Goal: Information Seeking & Learning: Understand process/instructions

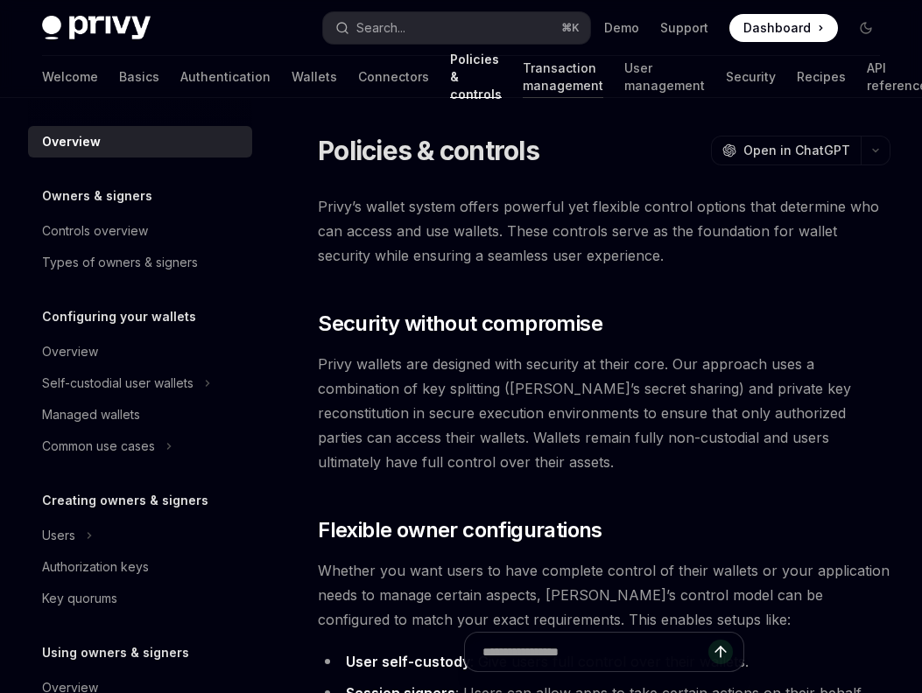
click at [523, 78] on link "Transaction management" at bounding box center [563, 77] width 81 height 42
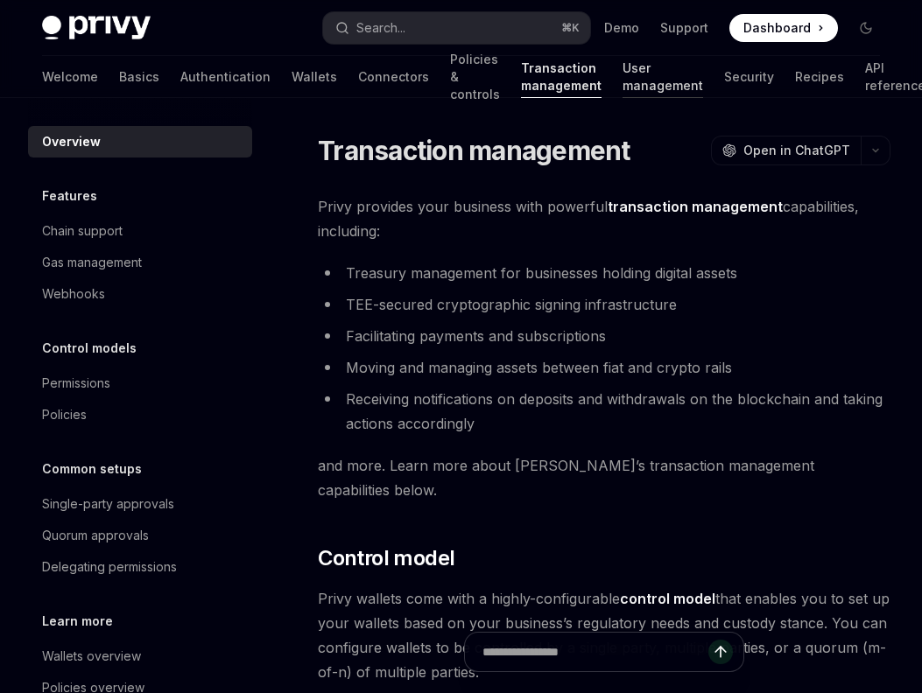
click at [633, 80] on link "User management" at bounding box center [663, 77] width 81 height 42
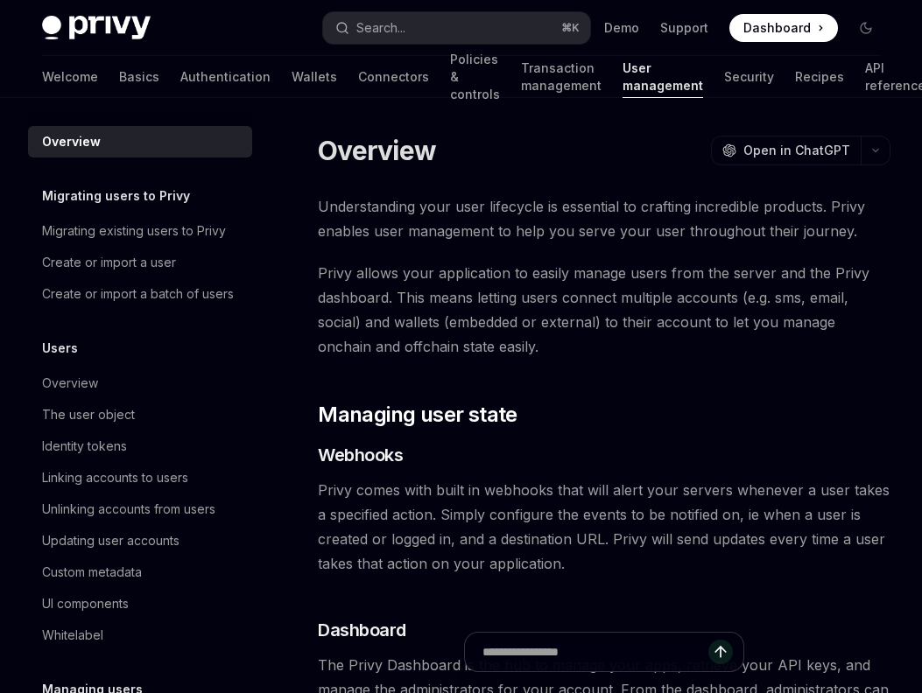
click at [737, 80] on div "Welcome Basics Authentication Wallets Connectors Policies & controls Transactio…" at bounding box center [483, 77] width 883 height 42
click at [292, 60] on link "Wallets" at bounding box center [315, 77] width 46 height 42
type textarea "*"
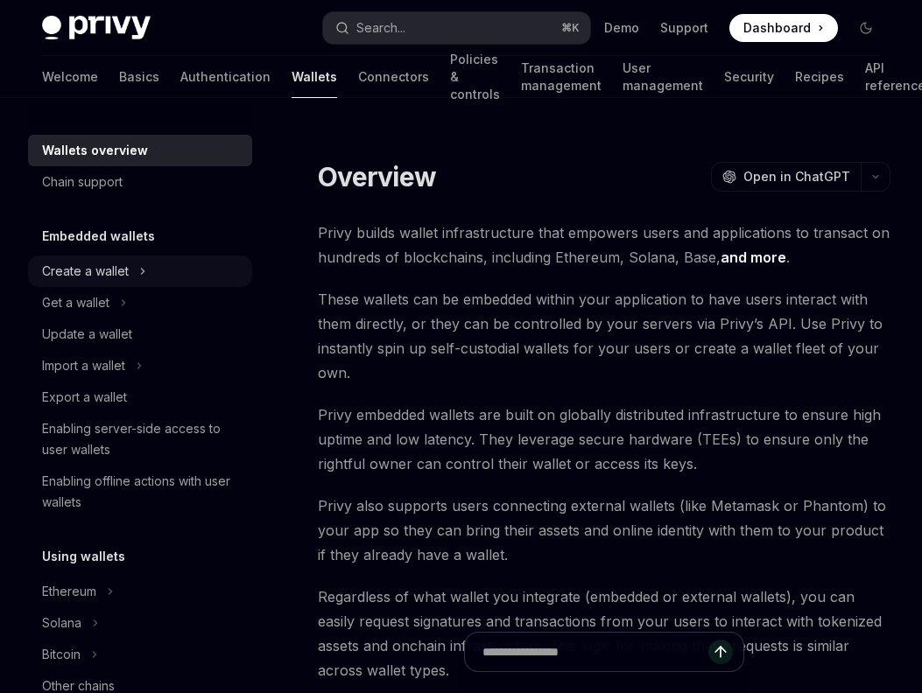
click at [89, 265] on div "Create a wallet" at bounding box center [85, 271] width 87 height 21
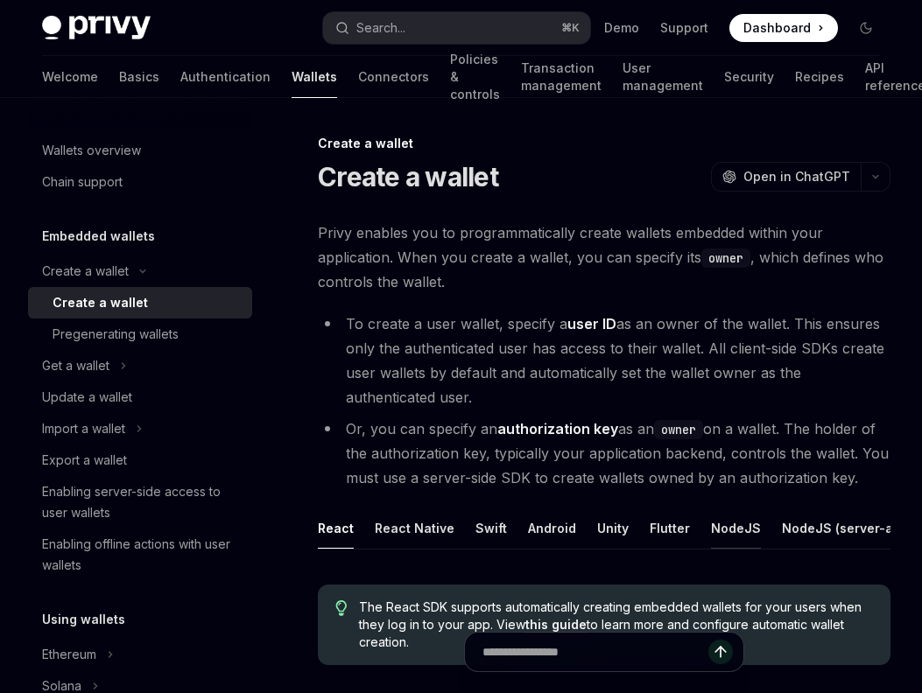
click at [725, 527] on button "NodeJS" at bounding box center [736, 528] width 50 height 41
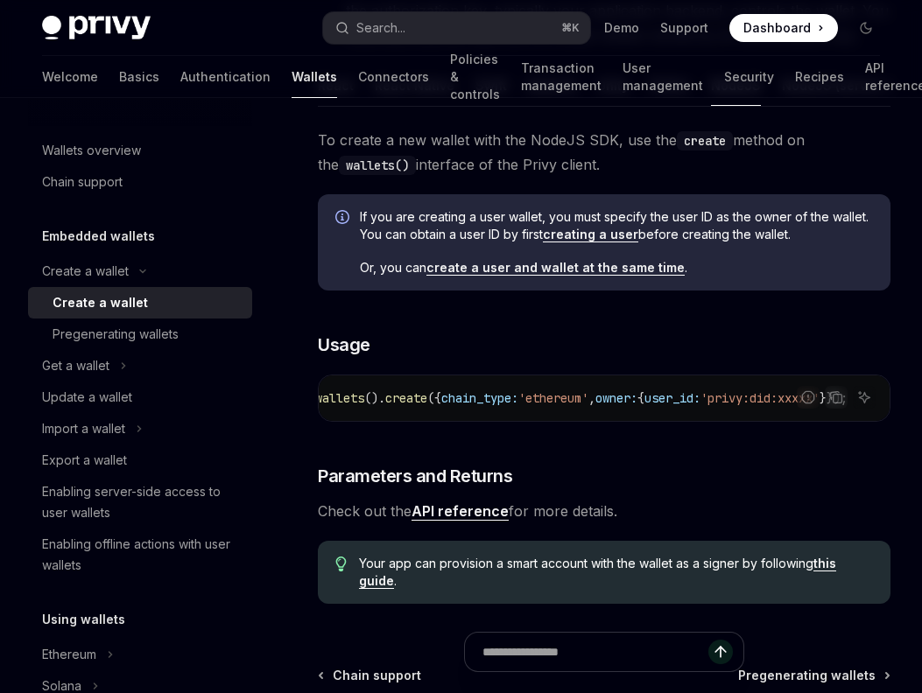
scroll to position [0, 412]
click at [676, 400] on span "user_id:" at bounding box center [672, 398] width 56 height 16
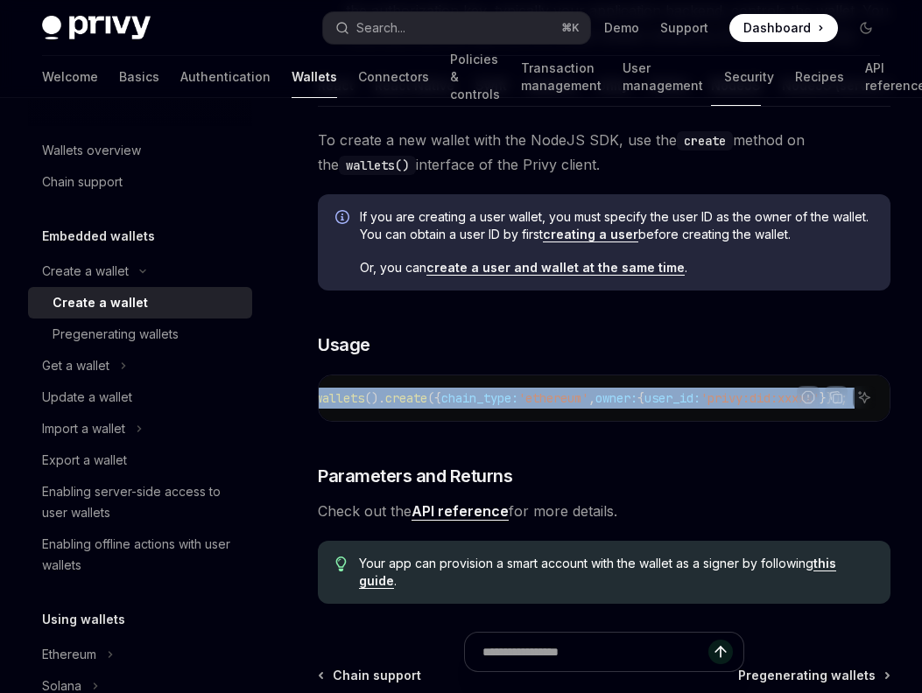
click at [676, 400] on span "user_id:" at bounding box center [672, 398] width 56 height 16
copy code "const { id , address , chain_type } = await privy . wallets (). create ({ chain…"
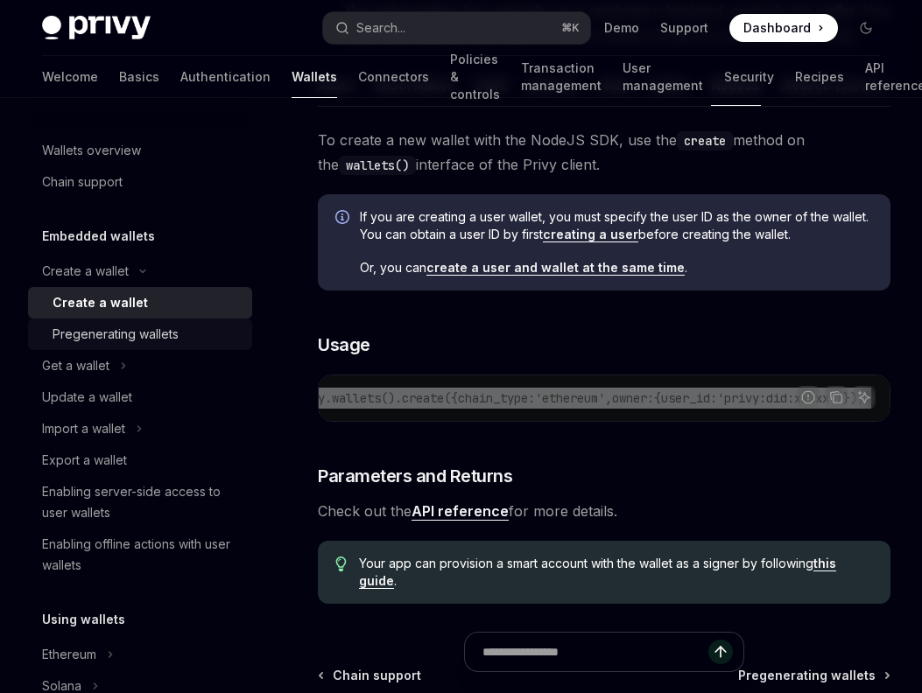
scroll to position [0, 278]
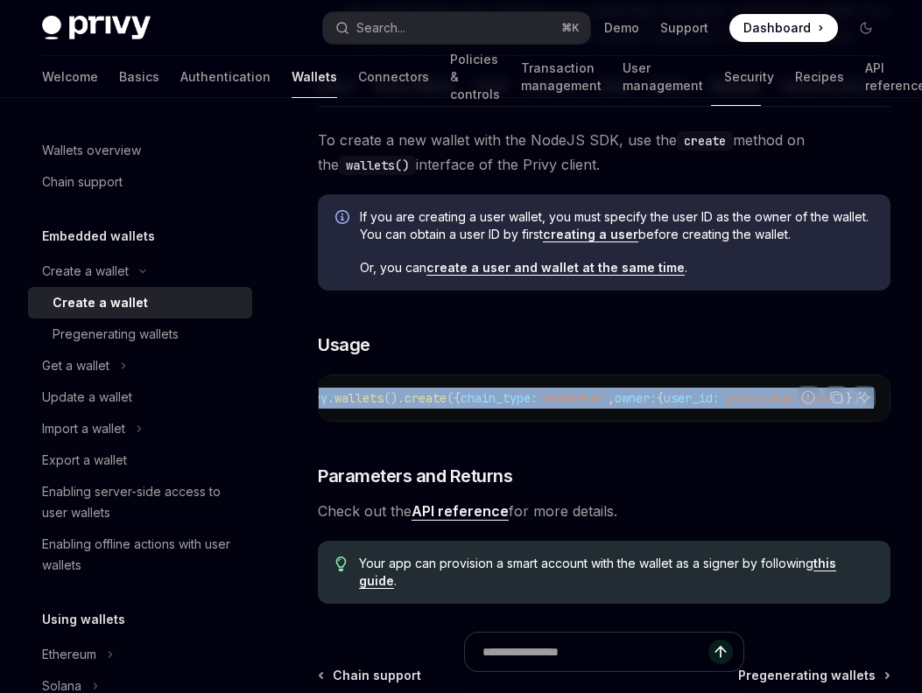
type textarea "*"
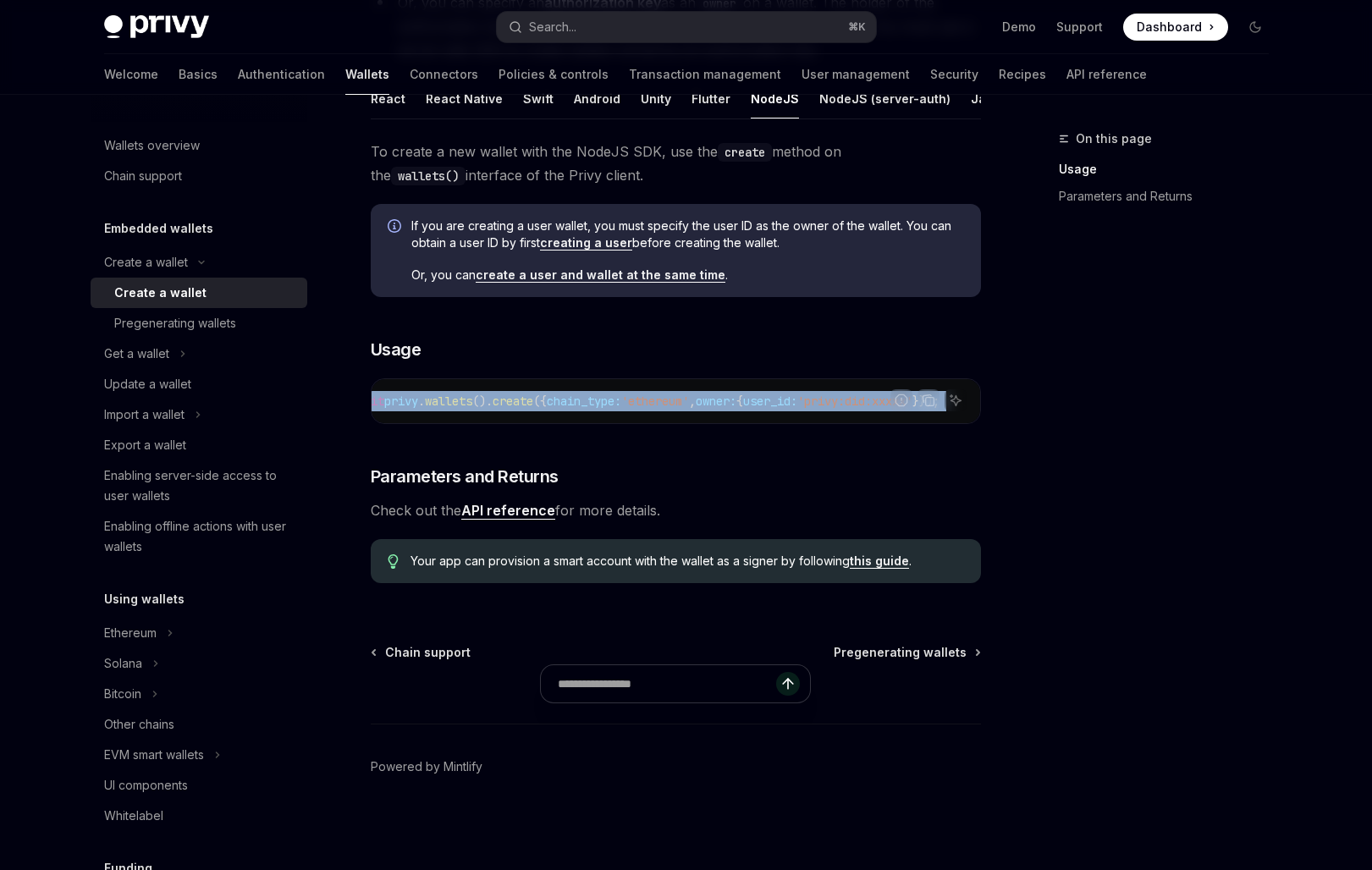
scroll to position [0, 270]
click at [672, 24] on button "Search... ⌘ K" at bounding box center [686, 27] width 379 height 31
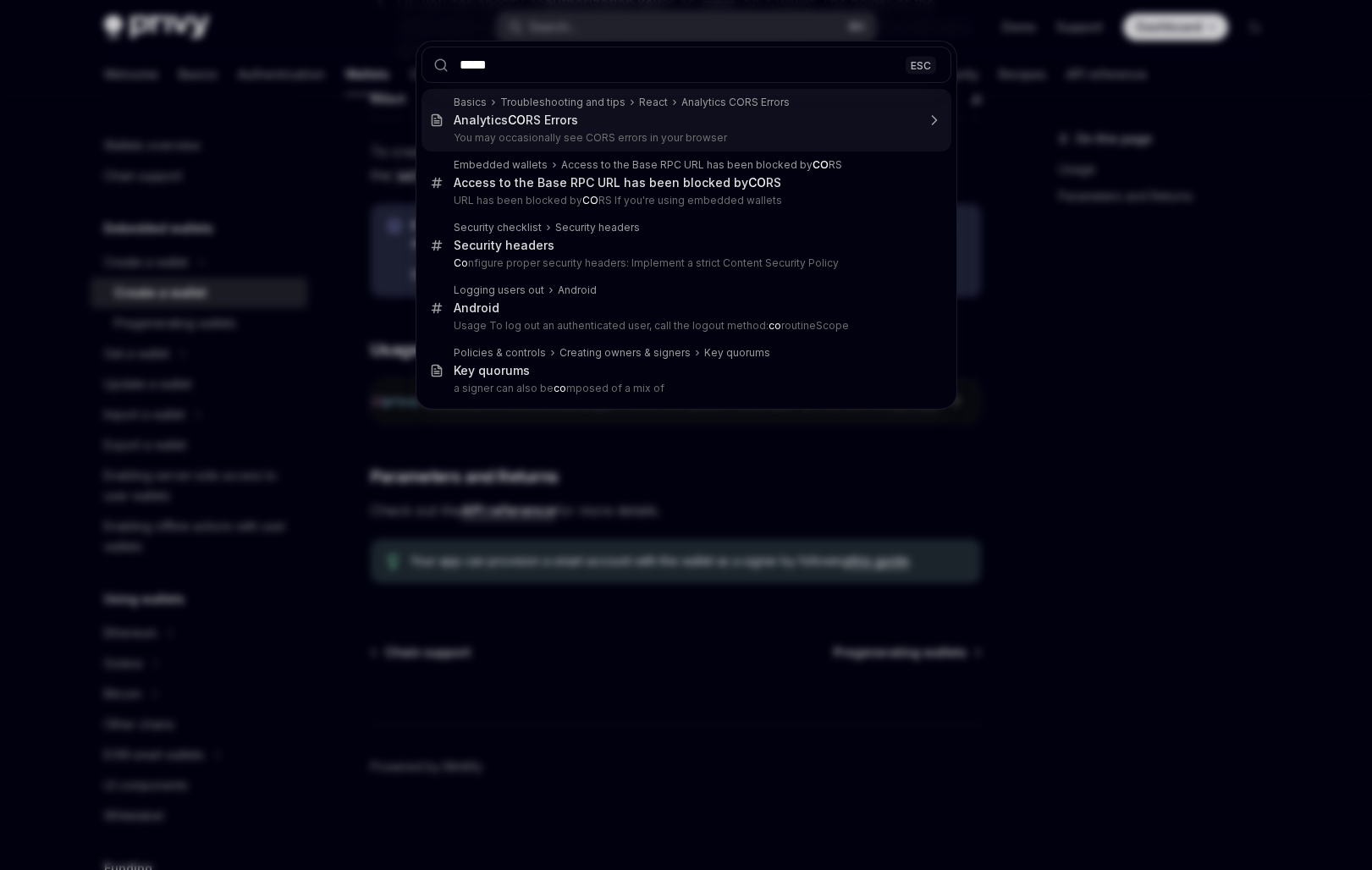
type input "******"
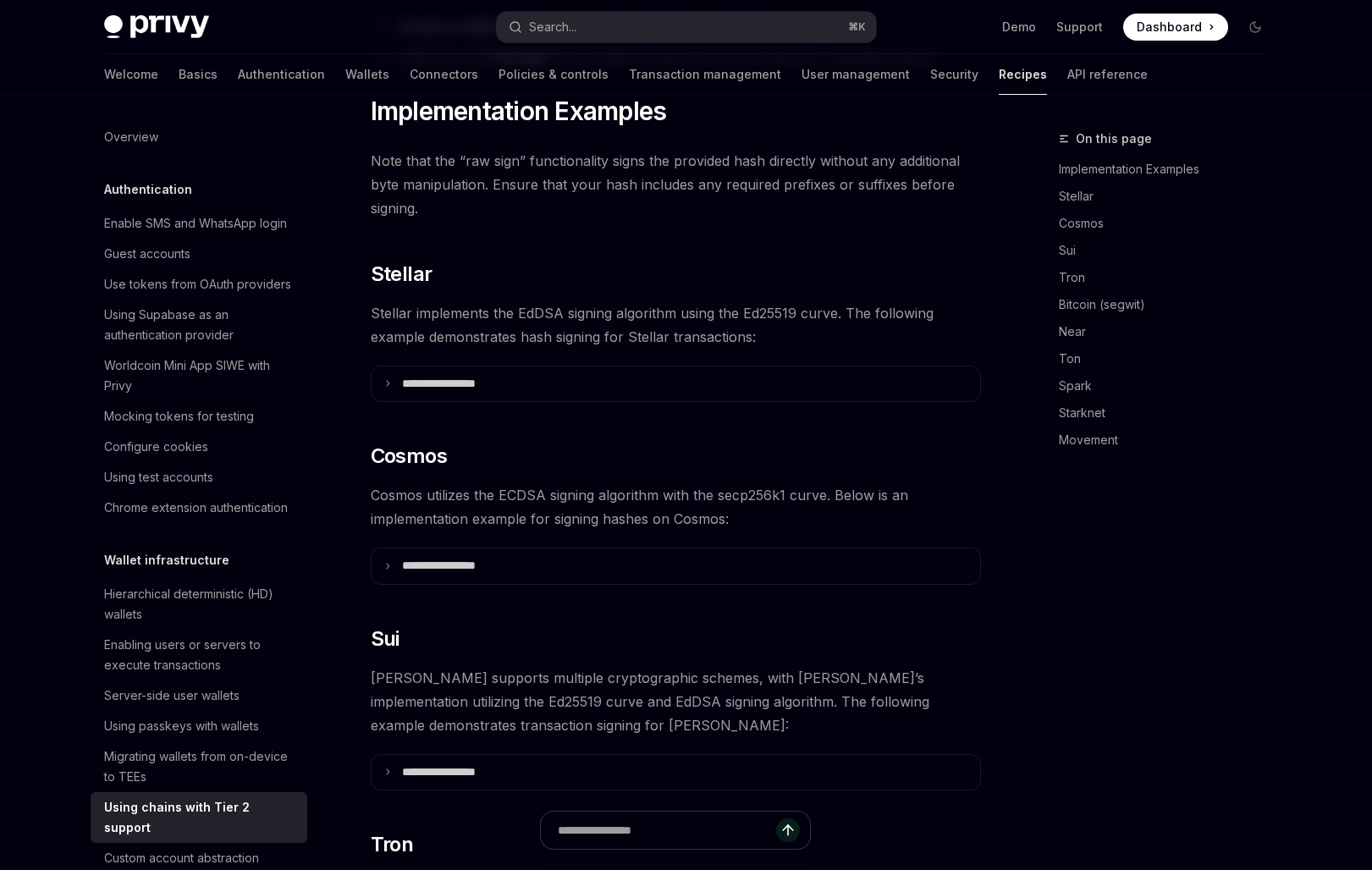
scroll to position [662, 0]
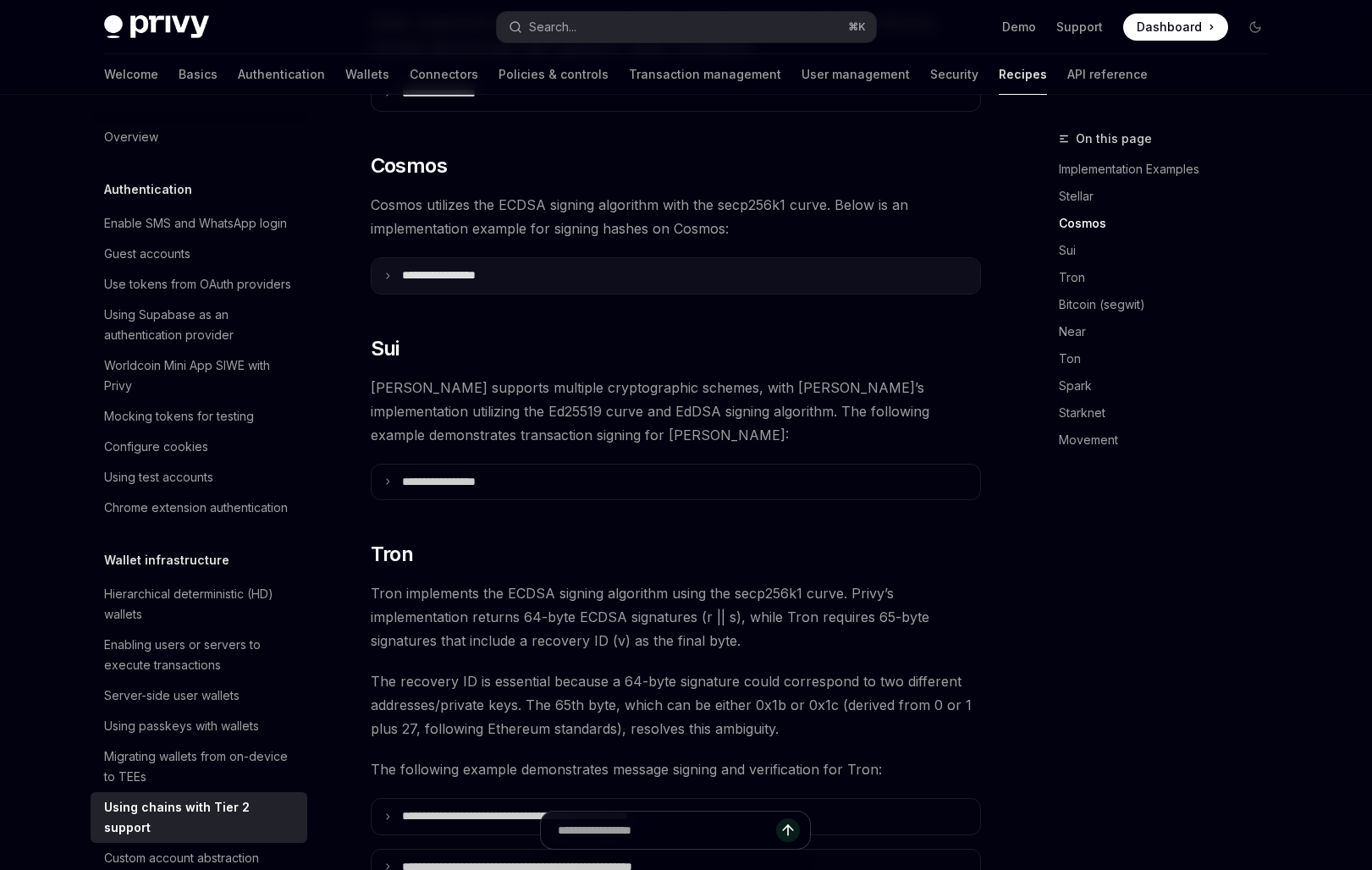
click at [473, 269] on p "**********" at bounding box center [459, 276] width 115 height 15
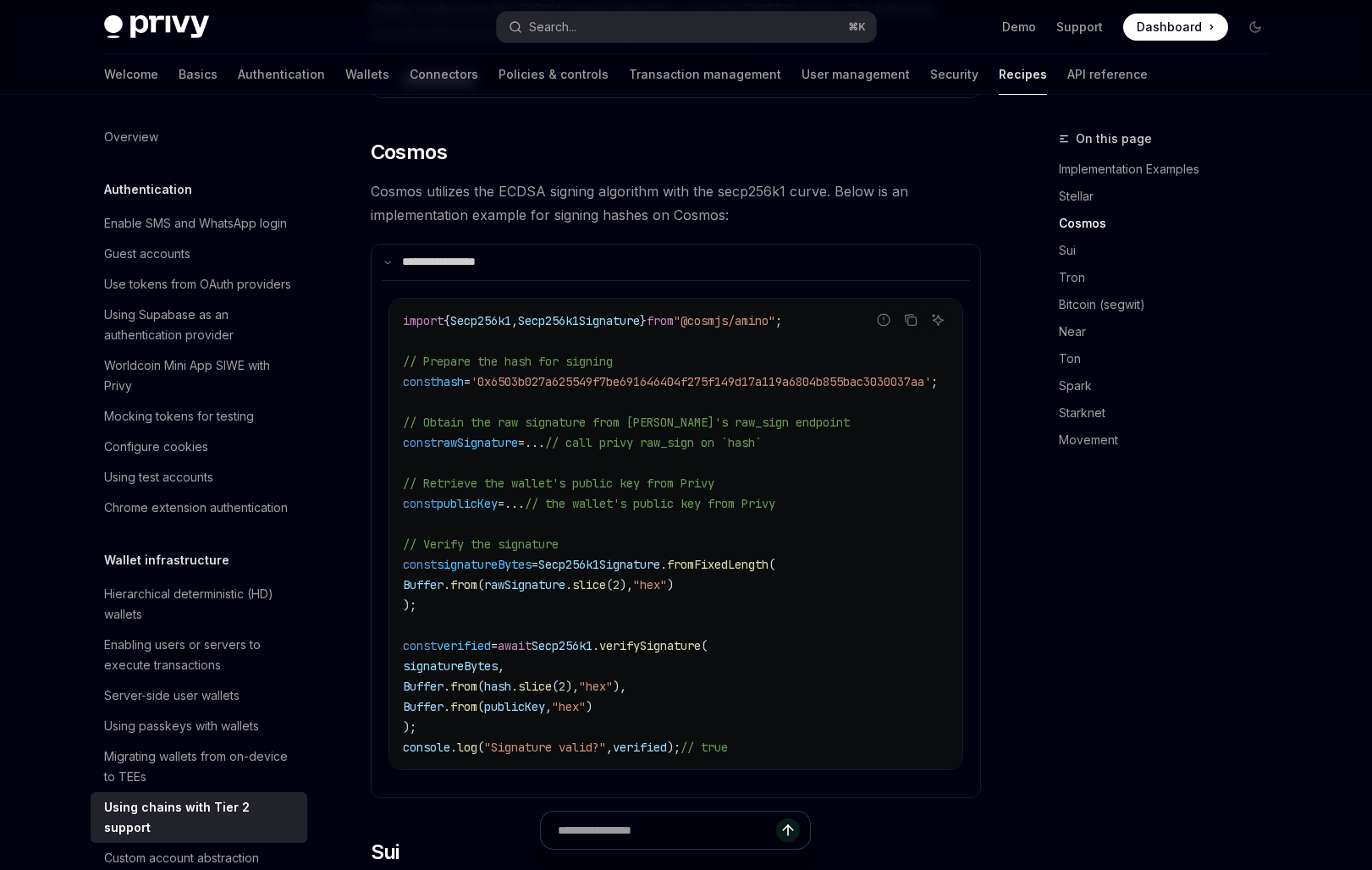
scroll to position [681, 0]
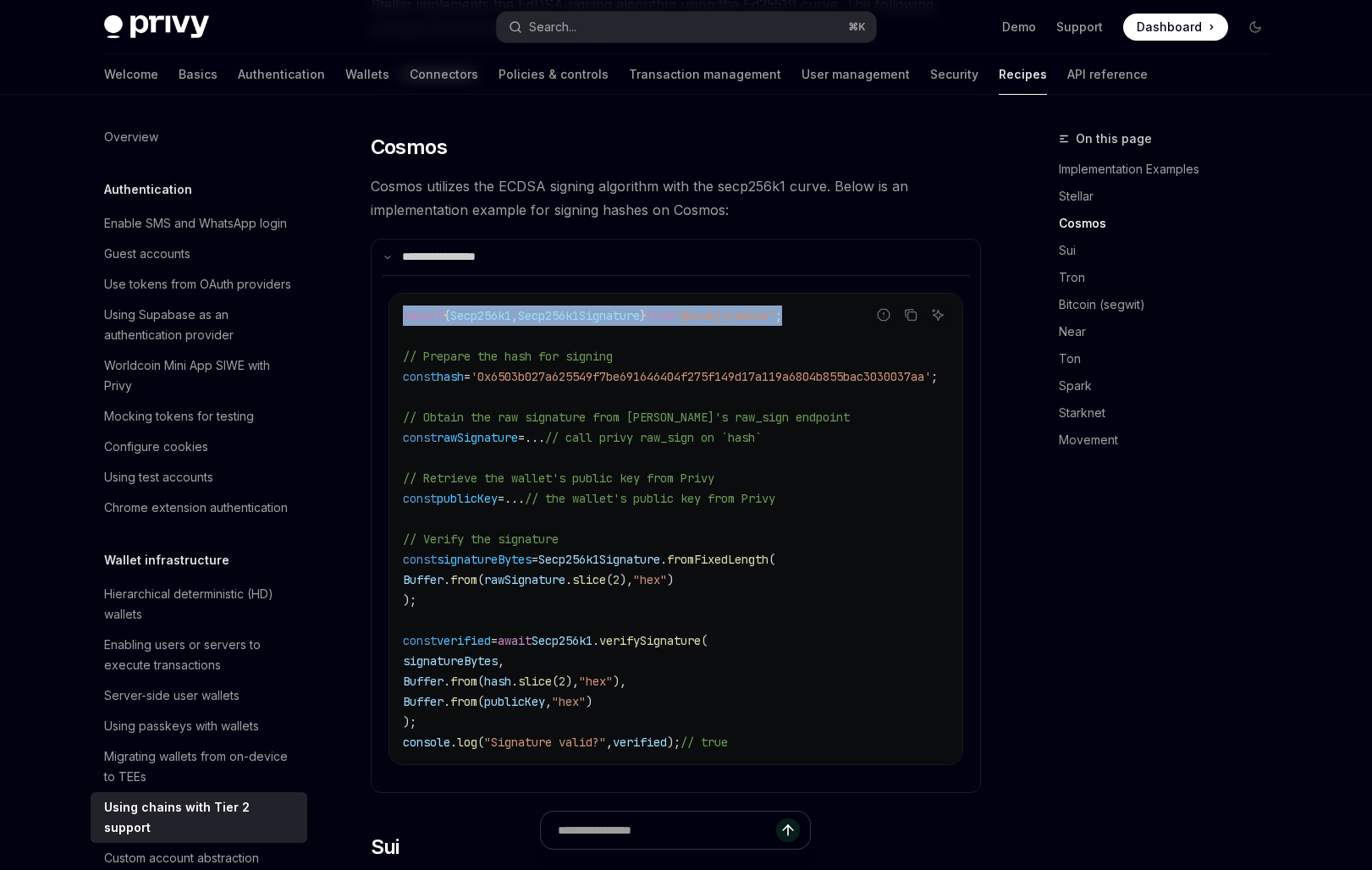
drag, startPoint x: 844, startPoint y: 296, endPoint x: 403, endPoint y: 294, distance: 441.0
click at [403, 305] on code "import { Secp256k1 , Secp256k1Signature } from "@cosmjs/amino" ; // Prepare the…" at bounding box center [690, 529] width 575 height 447
copy span "import { Secp256k1 , Secp256k1Signature } from "@cosmjs/amino" ;"
click at [718, 432] on code "import { Secp256k1 , Secp256k1Signature } from "@cosmjs/amino" ; // Prepare the…" at bounding box center [690, 529] width 575 height 447
click at [890, 72] on link "API reference" at bounding box center [1107, 74] width 80 height 41
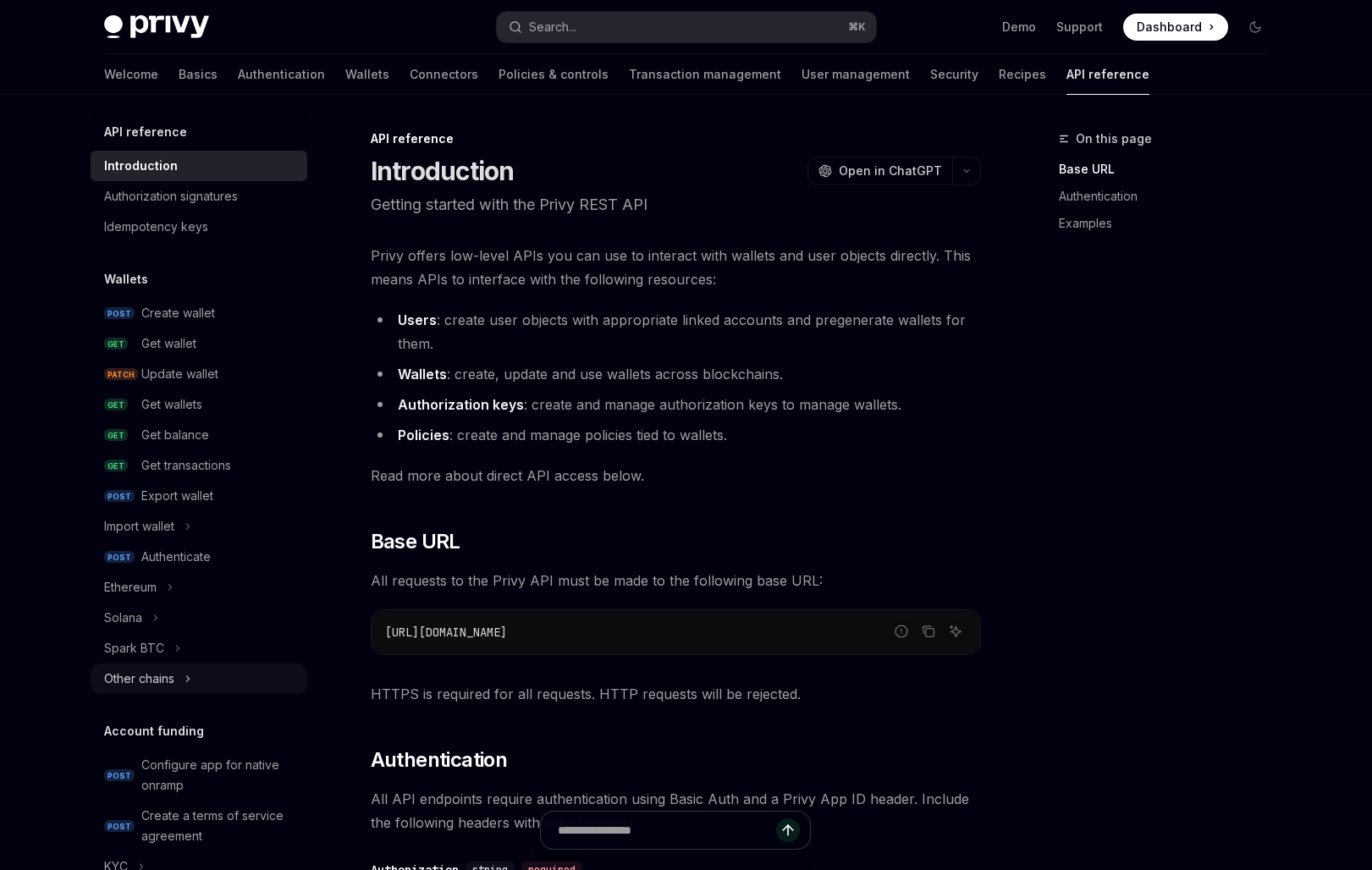
click at [194, 670] on button "Other chains" at bounding box center [199, 679] width 217 height 31
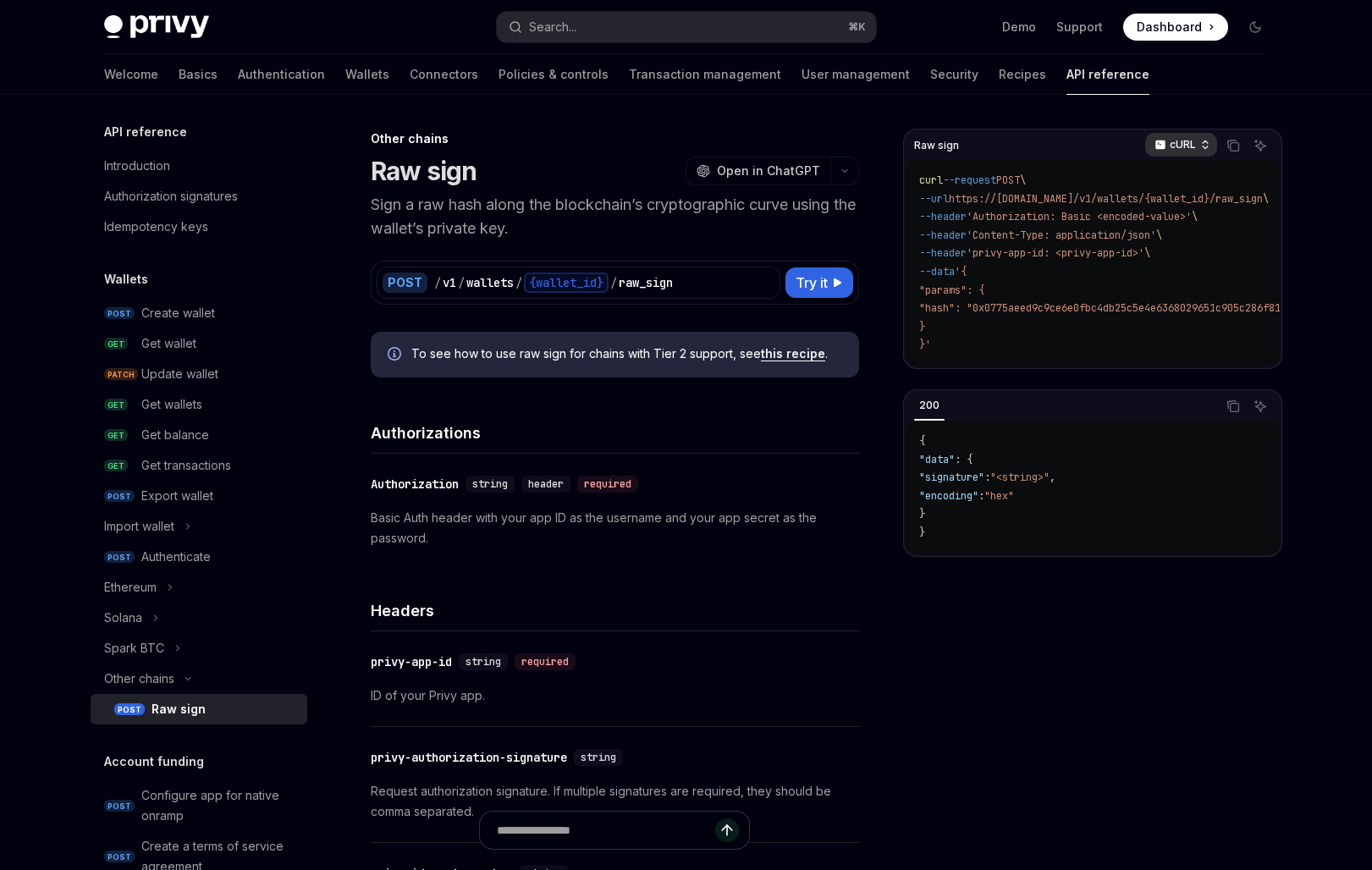
click at [890, 140] on p "cURL" at bounding box center [1182, 145] width 26 height 14
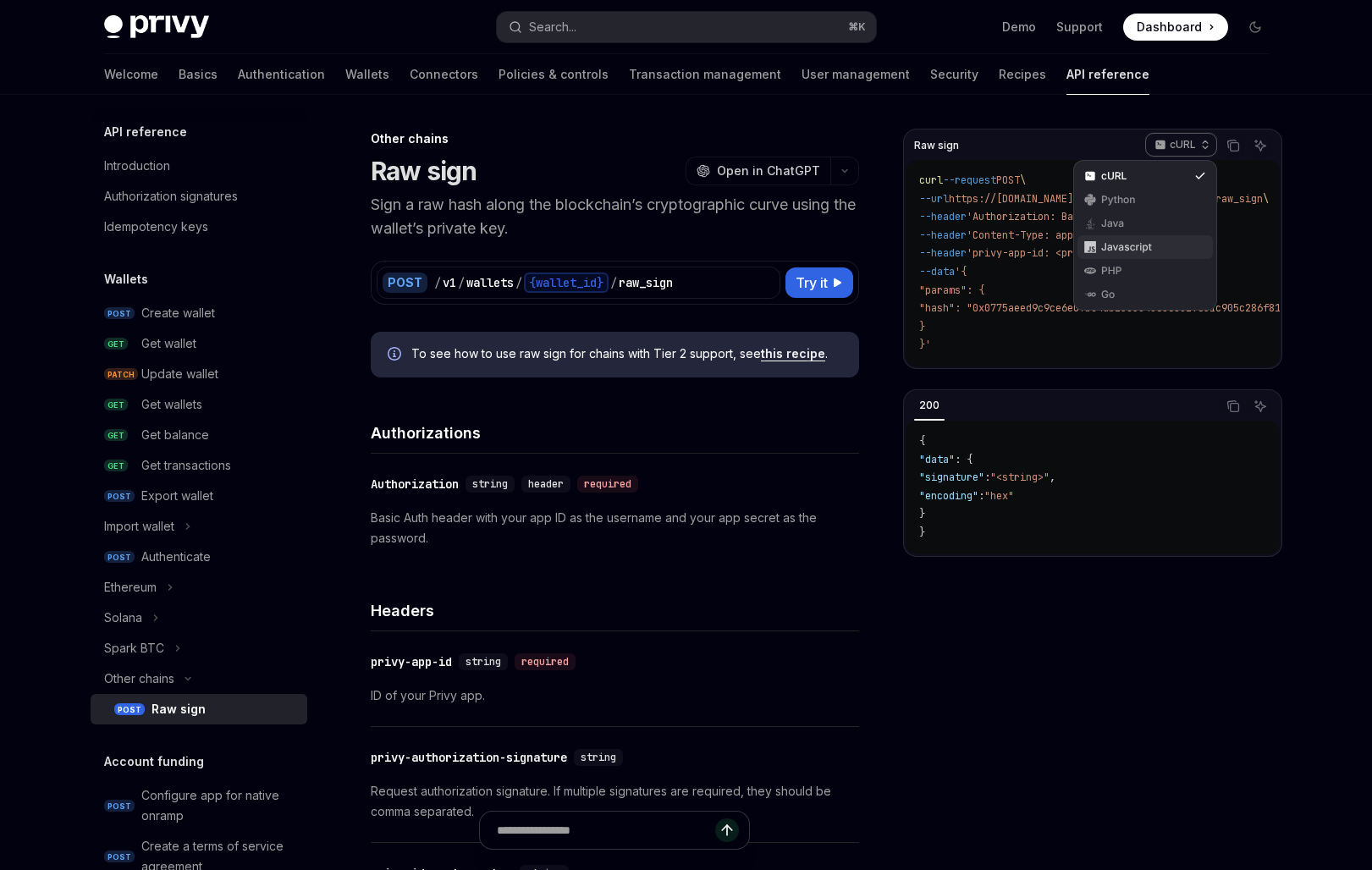
click at [890, 246] on div "Javascript" at bounding box center [1145, 247] width 88 height 14
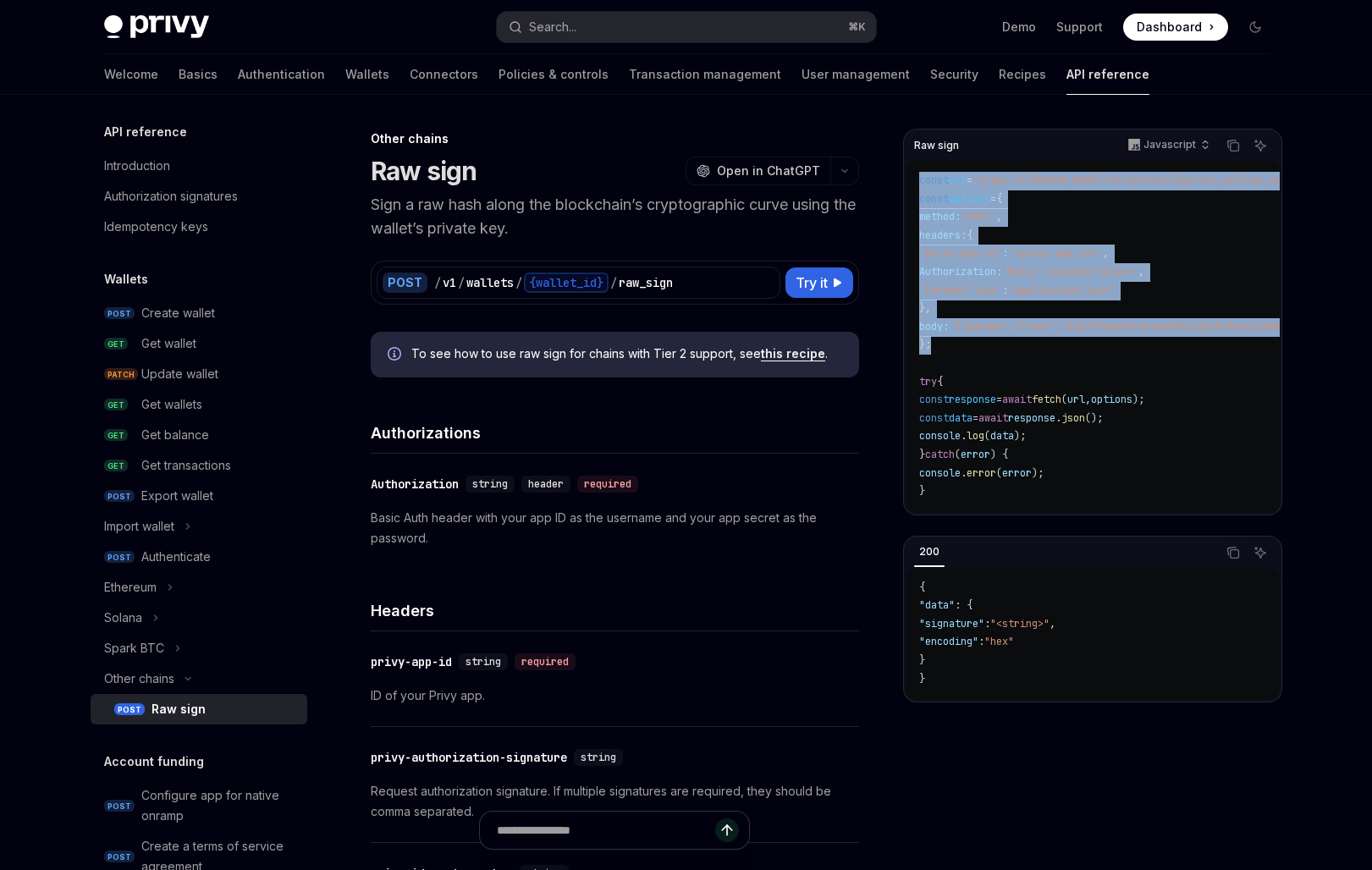
drag, startPoint x: 944, startPoint y: 345, endPoint x: 912, endPoint y: 173, distance: 175.0
click at [890, 173] on div "const url = 'https://[DOMAIN_NAME]/v1/wallets/{wallet_id}/raw_sign' ; const opt…" at bounding box center [1093, 335] width 374 height 353
copy code "const url = 'https://[DOMAIN_NAME]/v1/wallets/{wallet_id}/raw_sign' ; const opt…"
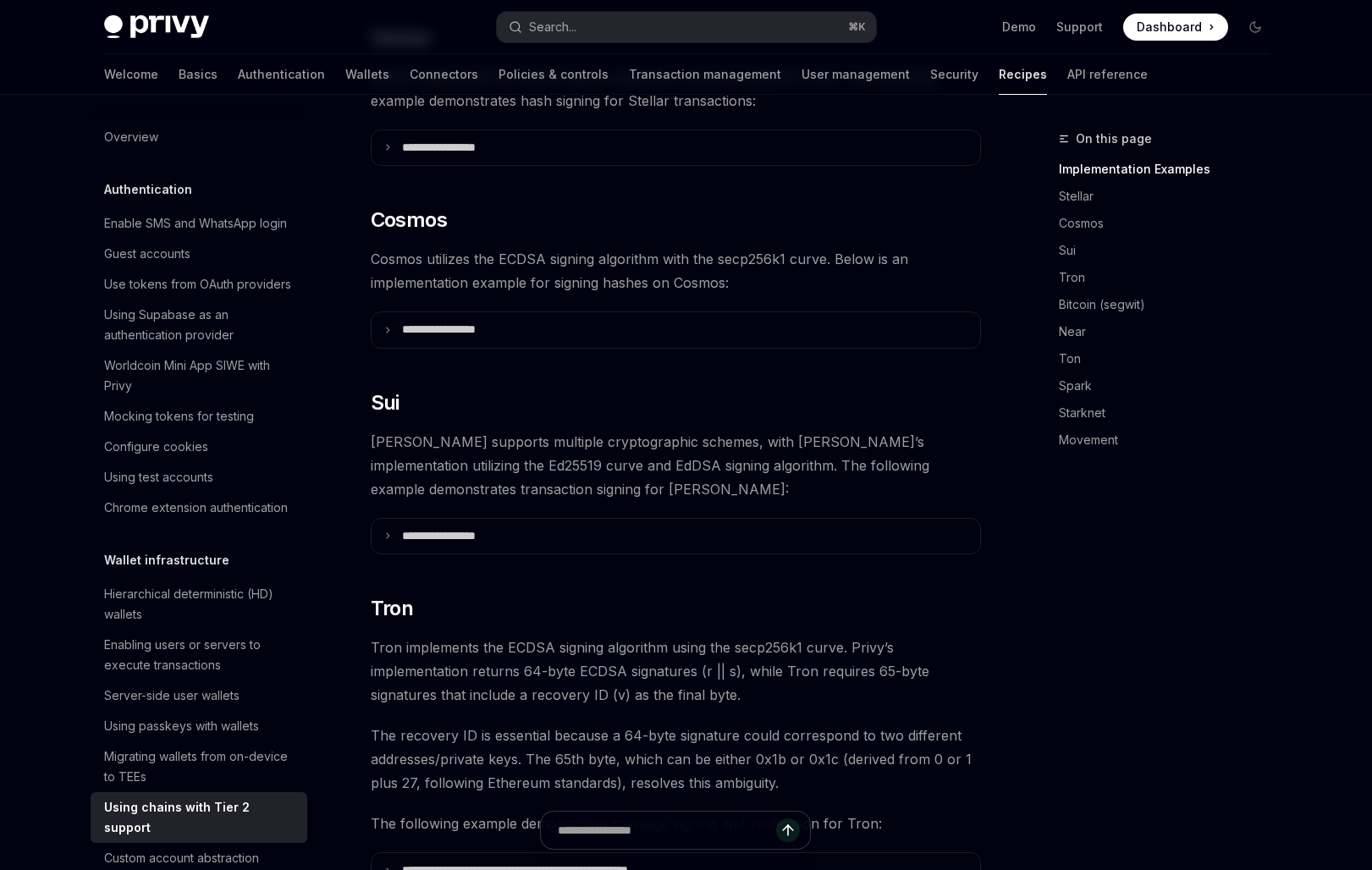
scroll to position [662, 0]
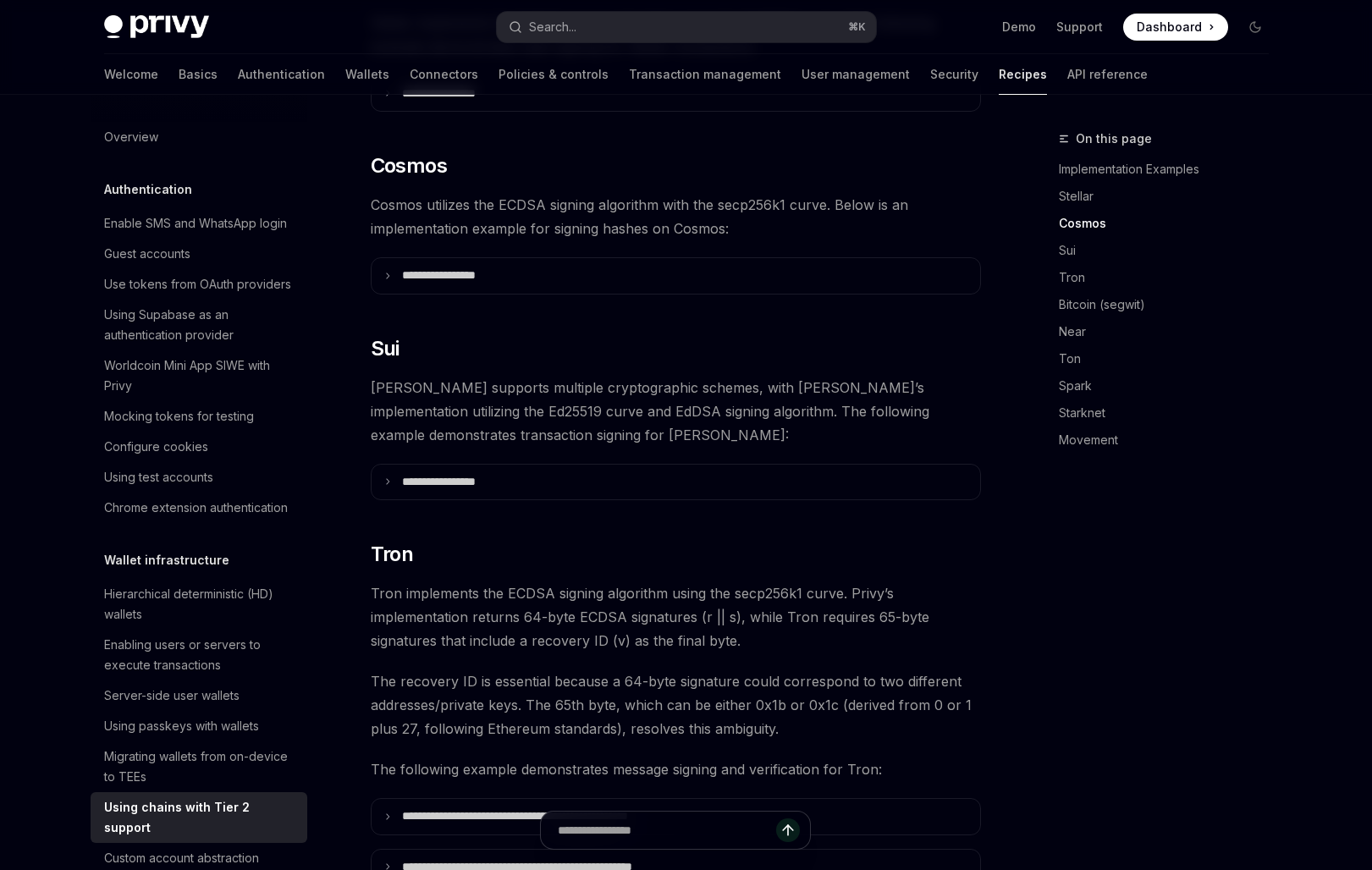
click at [519, 258] on summary "**********" at bounding box center [676, 276] width 609 height 36
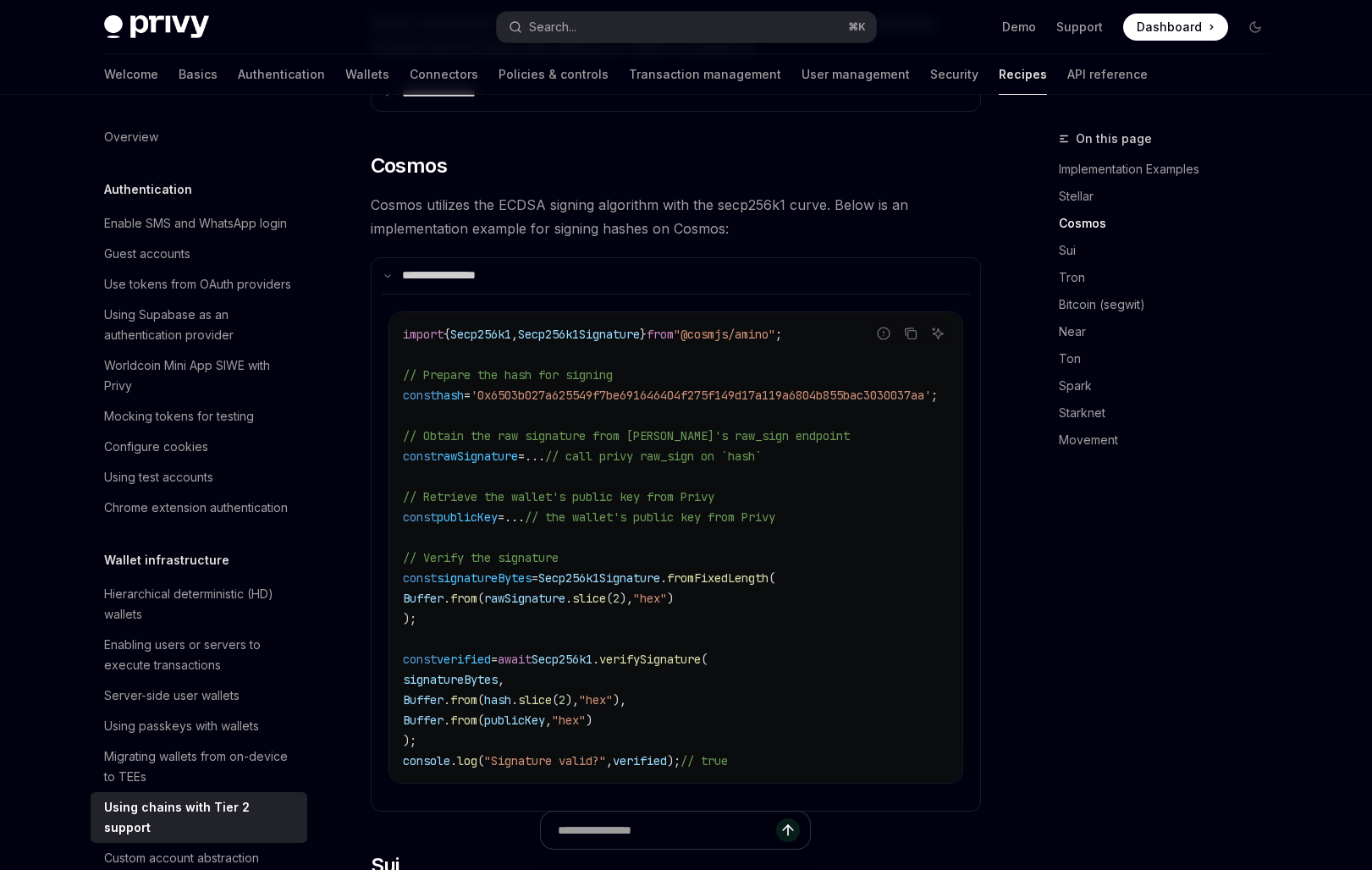
click at [590, 382] on code "import { Secp256k1 , Secp256k1Signature } from "@cosmjs/amino" ; // Prepare the…" at bounding box center [690, 547] width 575 height 447
click at [650, 388] on span "'0x6503b027a625549f7be691646404f275f149d17a119a6804b855bac3030037aa'" at bounding box center [701, 395] width 460 height 15
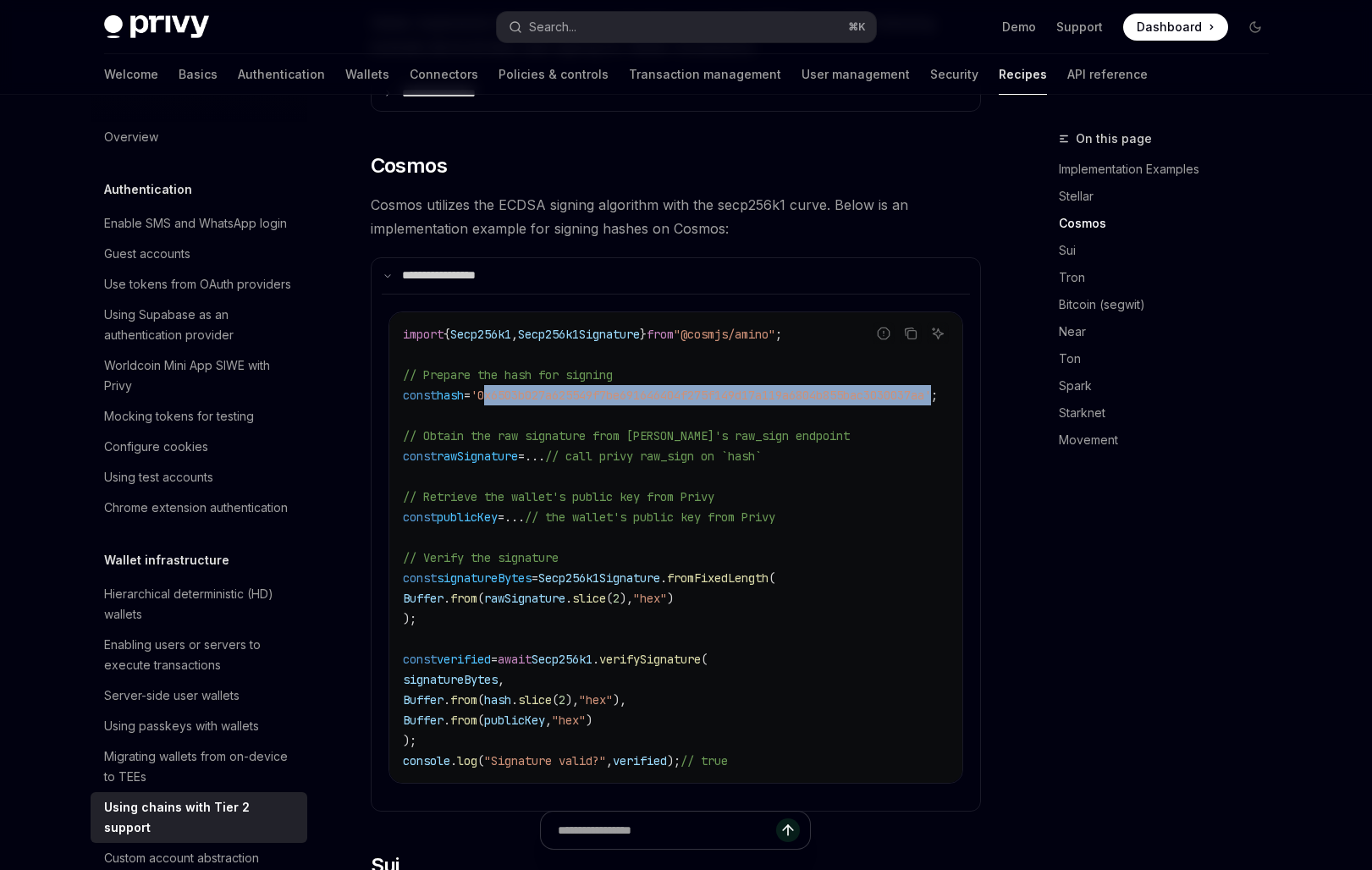
click at [650, 388] on span "'0x6503b027a625549f7be691646404f275f149d17a119a6804b855bac3030037aa'" at bounding box center [701, 395] width 460 height 15
copy code "const hash = '0x6503b027a625549f7be691646404f275f149d17a119a6804b855bac3030037a…"
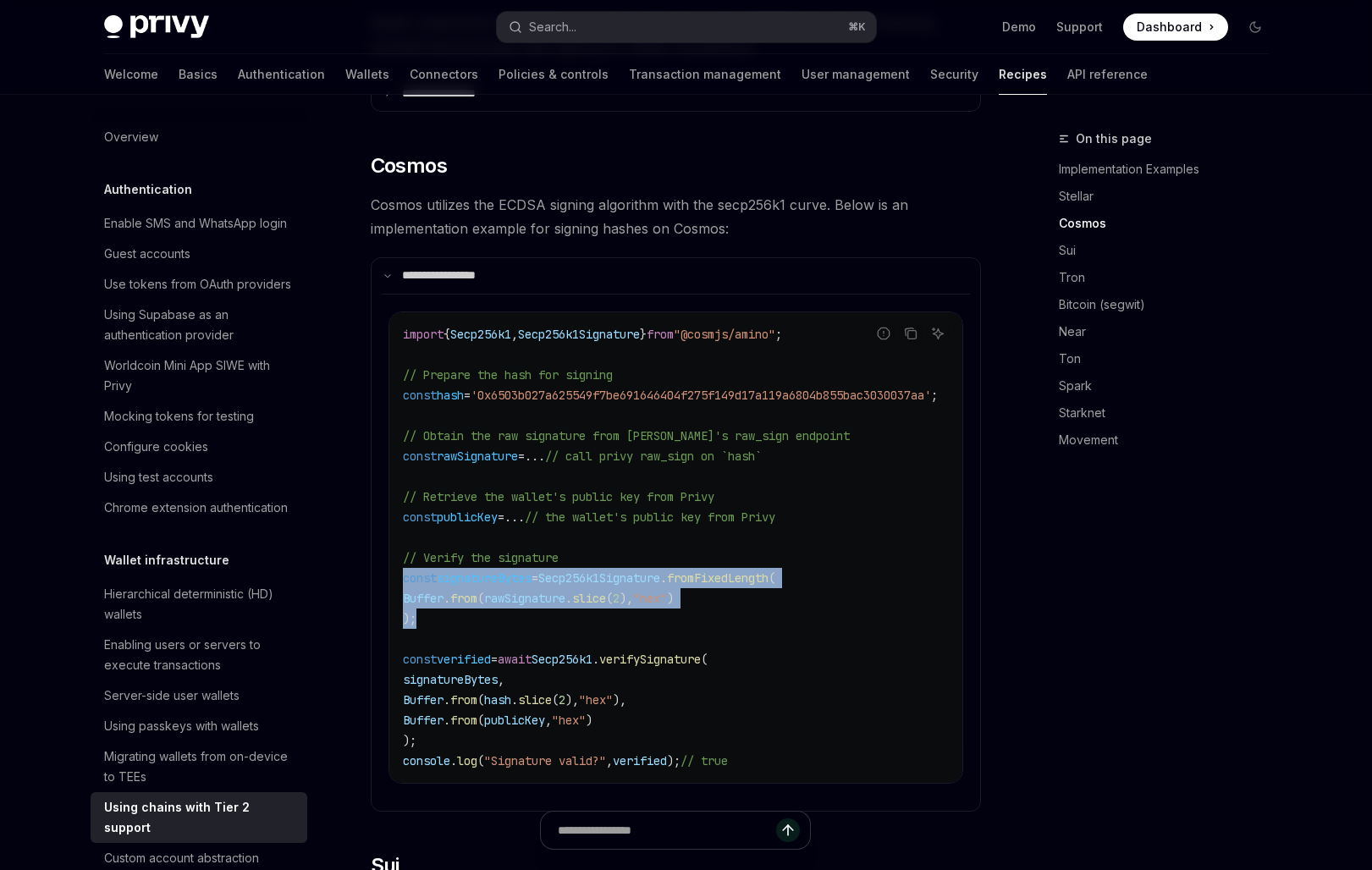
drag, startPoint x: 447, startPoint y: 591, endPoint x: 393, endPoint y: 553, distance: 66.0
click at [393, 553] on div "import { Secp256k1 , Secp256k1Signature } from "@cosmjs/amino" ; // Prepare the…" at bounding box center [676, 547] width 573 height 471
copy code "const signatureBytes = Secp256k1Signature . fromFixedLength ( Buffer . from ( r…"
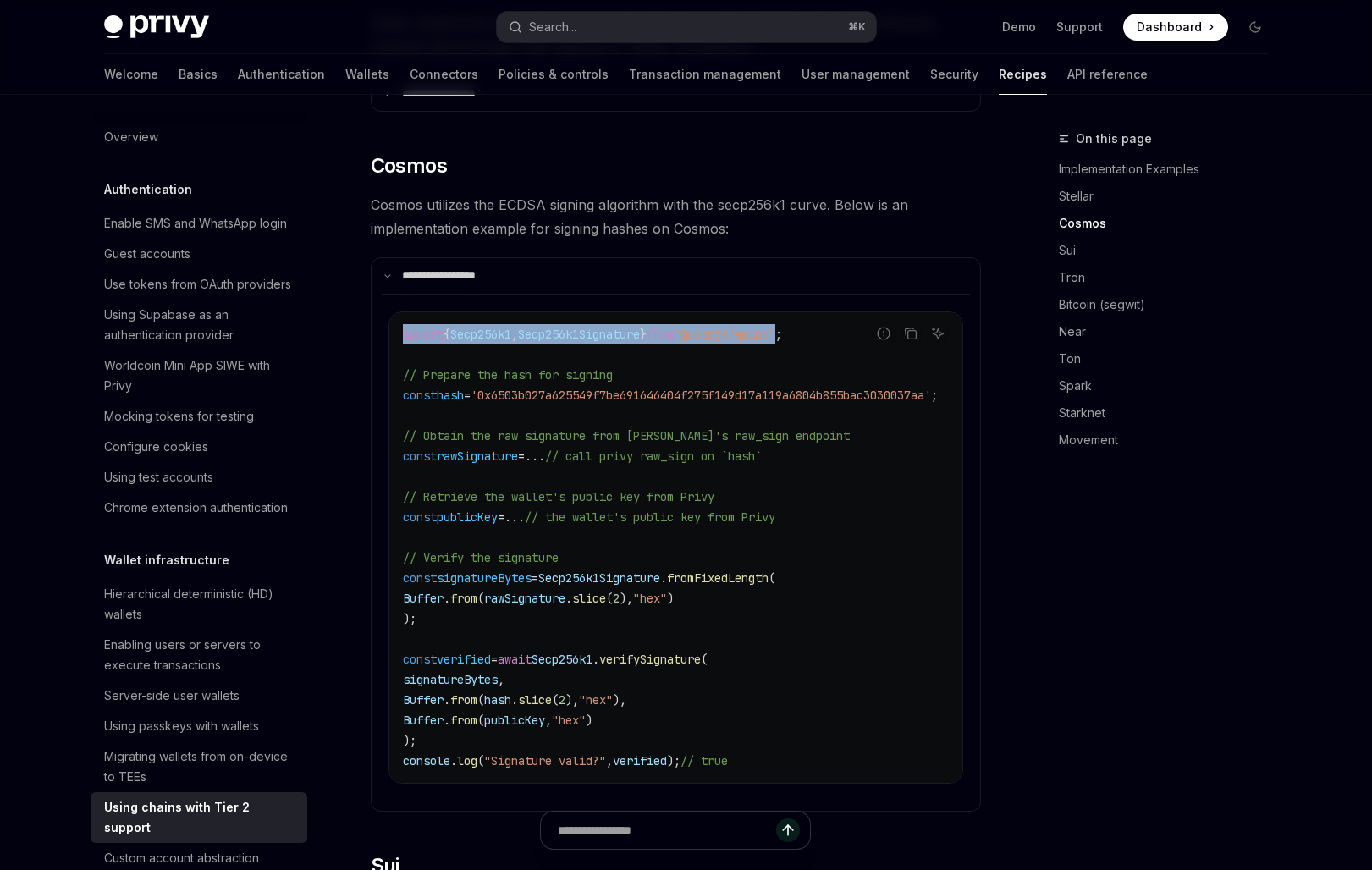
drag, startPoint x: 832, startPoint y: 308, endPoint x: 391, endPoint y: 305, distance: 441.0
click at [391, 312] on div "import { Secp256k1 , Secp256k1Signature } from "@cosmjs/amino" ; // Prepare the…" at bounding box center [676, 547] width 573 height 471
copy span "import { Secp256k1 , Secp256k1Signature } from "@cosmjs/amino"
click at [487, 608] on code "import { Secp256k1 , Secp256k1Signature } from "@cosmjs/amino" ; // Prepare the…" at bounding box center [690, 547] width 575 height 447
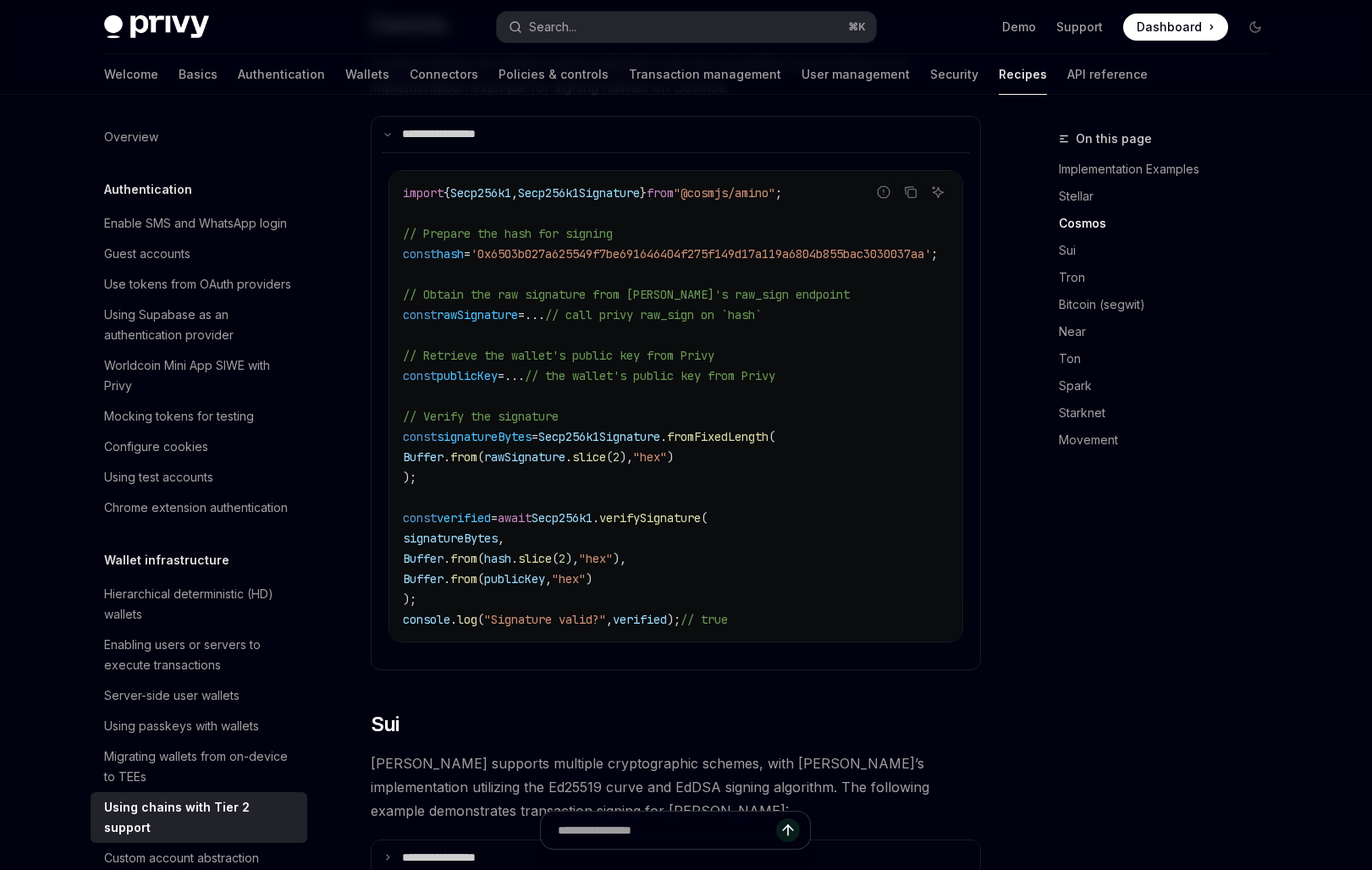
scroll to position [823, 0]
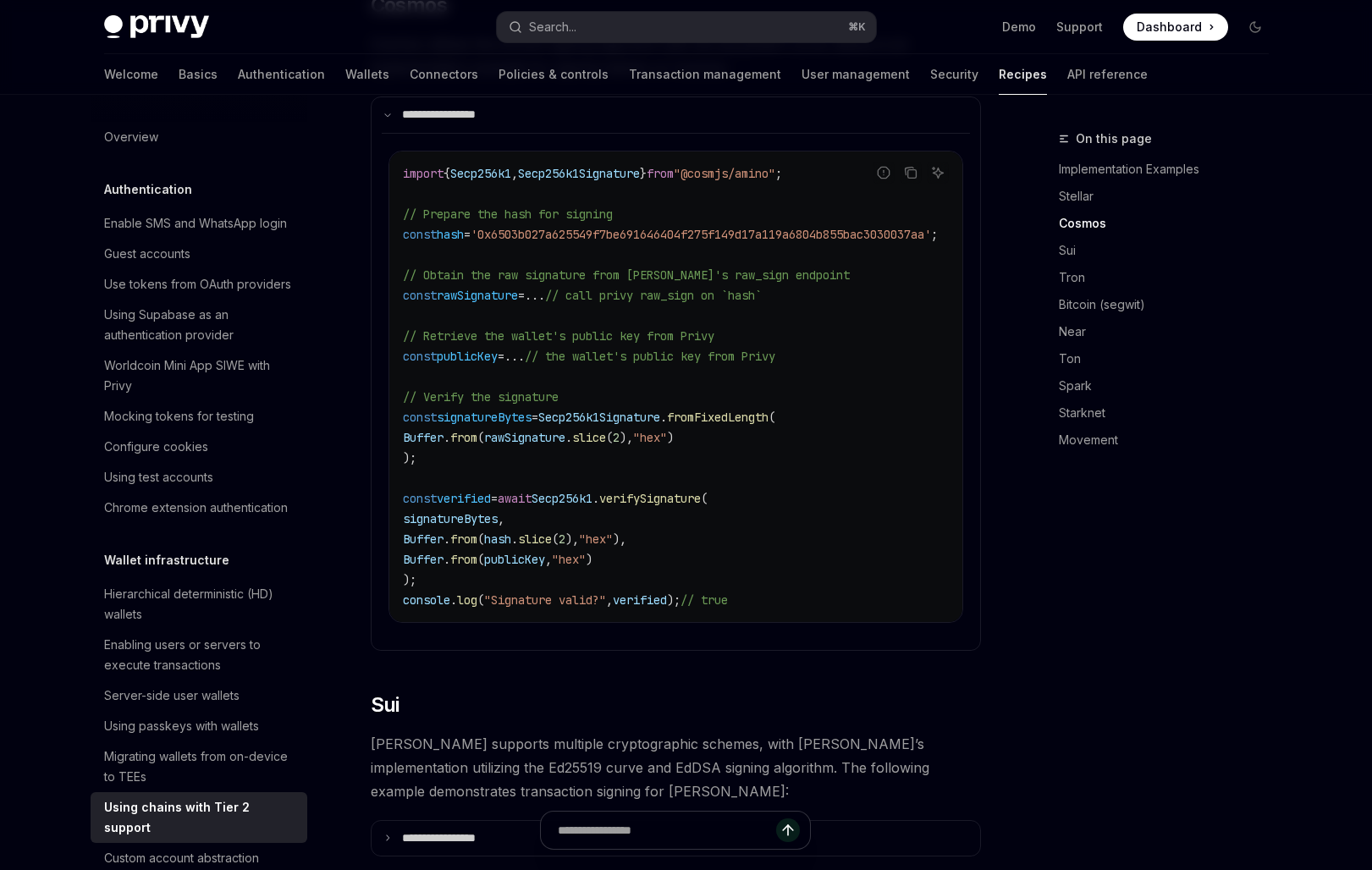
type textarea "*"
